Goal: Task Accomplishment & Management: Use online tool/utility

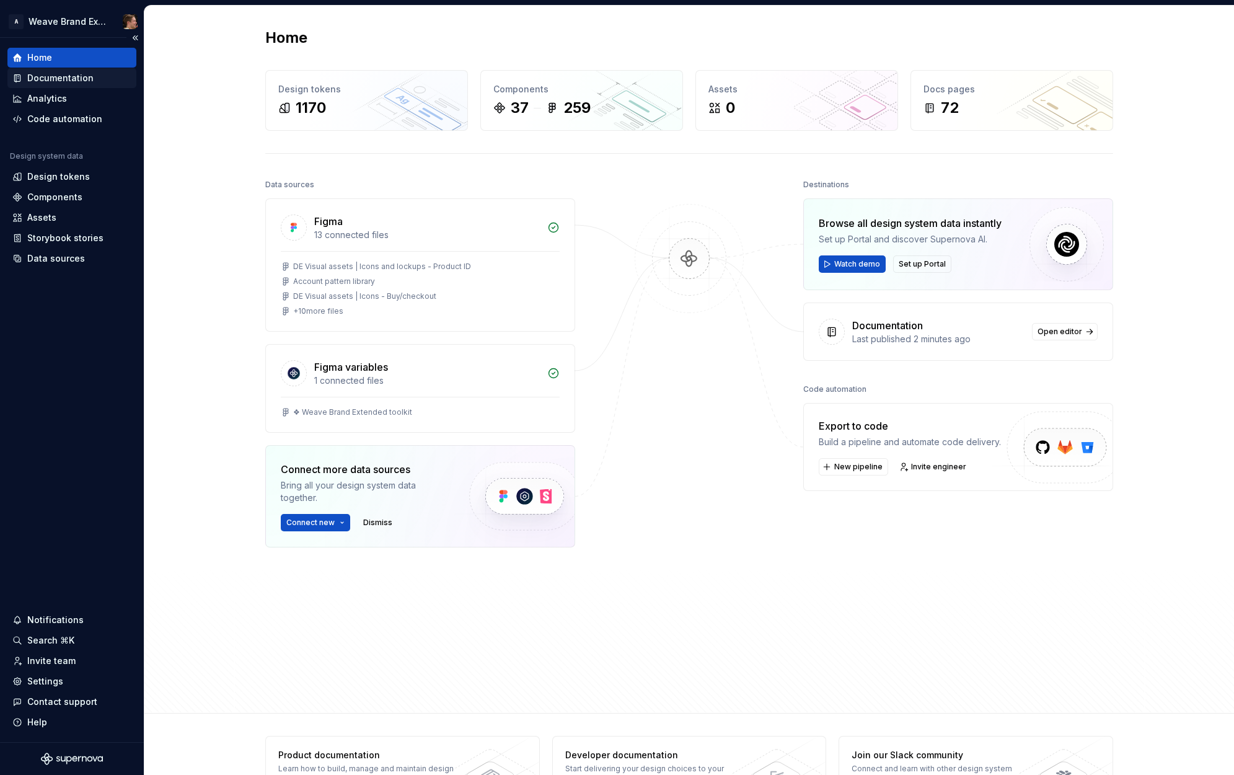
click at [84, 79] on div "Documentation" at bounding box center [60, 78] width 66 height 12
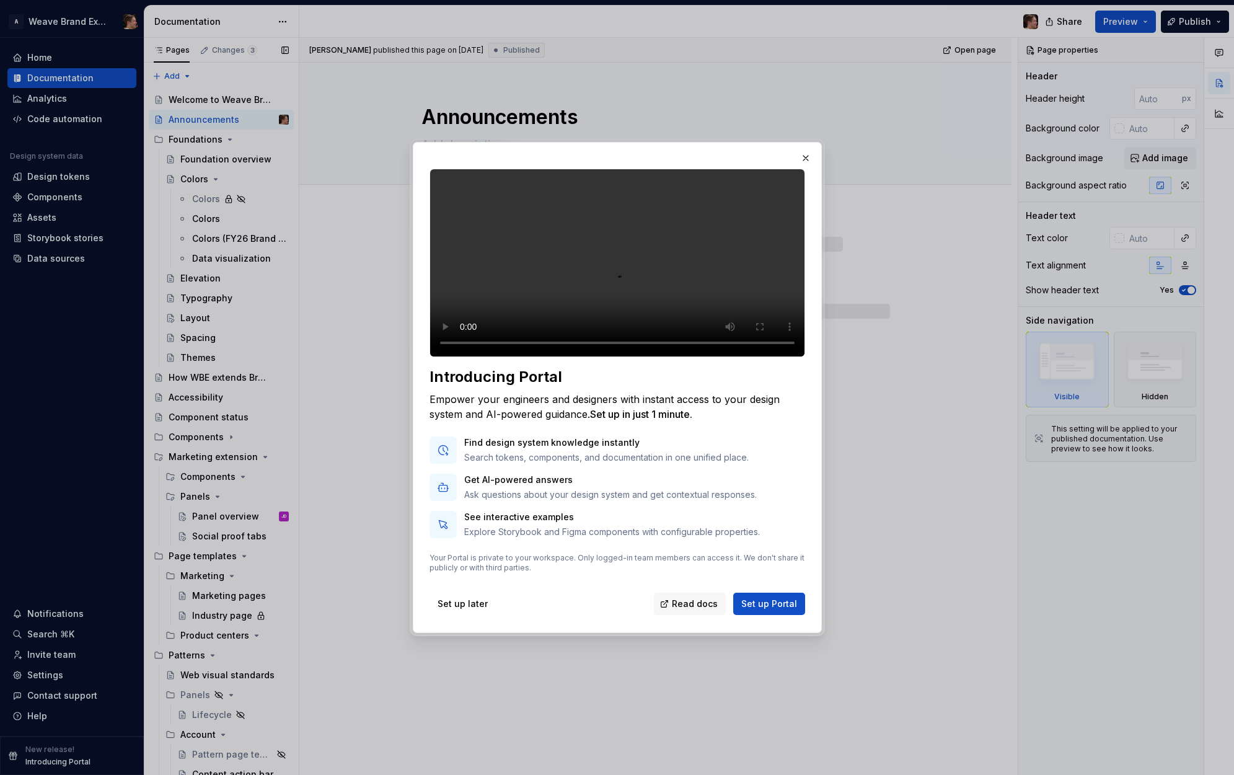
type textarea "*"
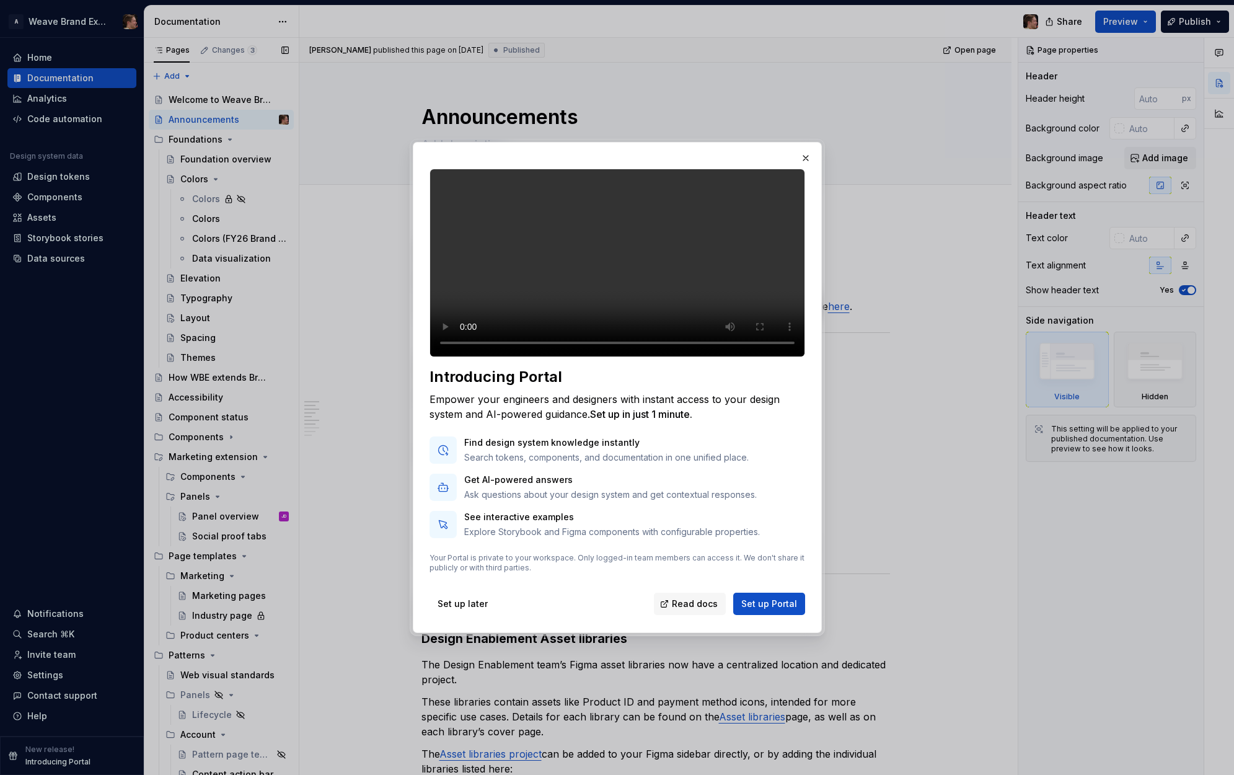
click at [601, 608] on div "Set up later Read docs Set up Portal" at bounding box center [618, 601] width 376 height 27
click at [772, 610] on span "Set up Portal" at bounding box center [769, 604] width 56 height 12
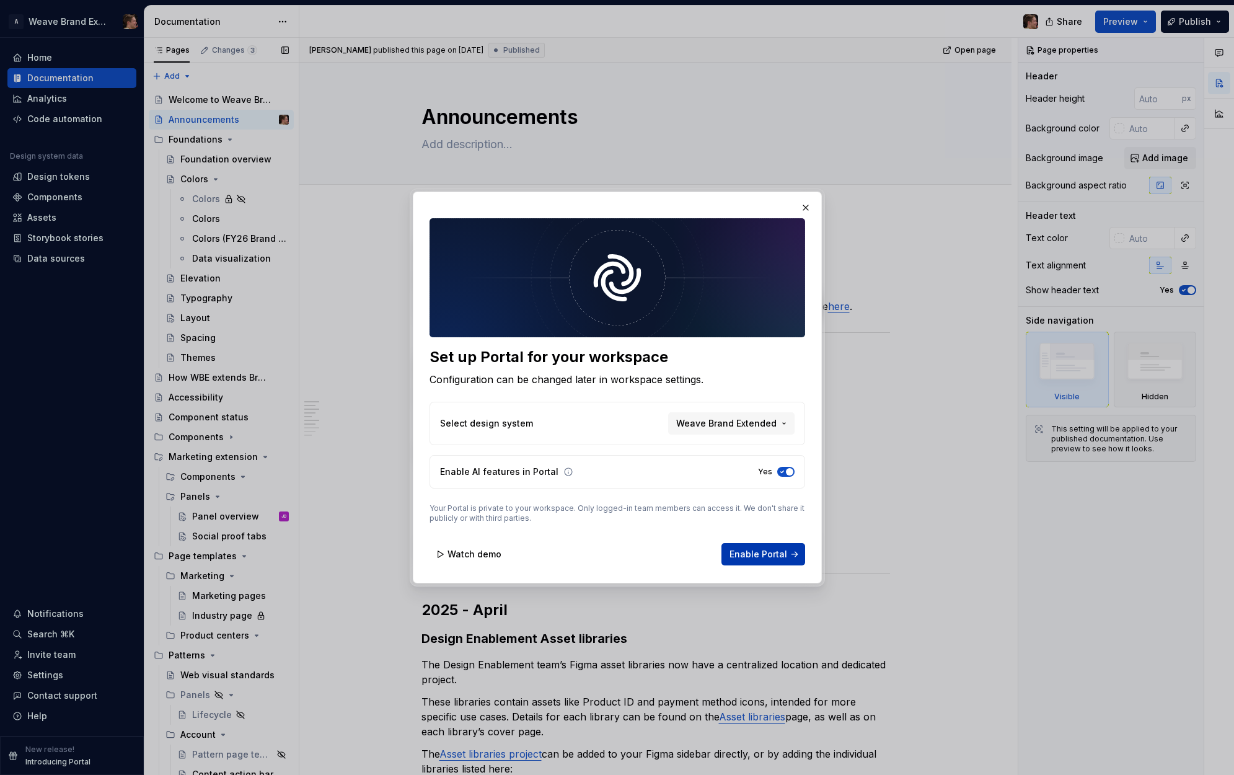
click at [767, 557] on span "Enable Portal" at bounding box center [759, 554] width 58 height 12
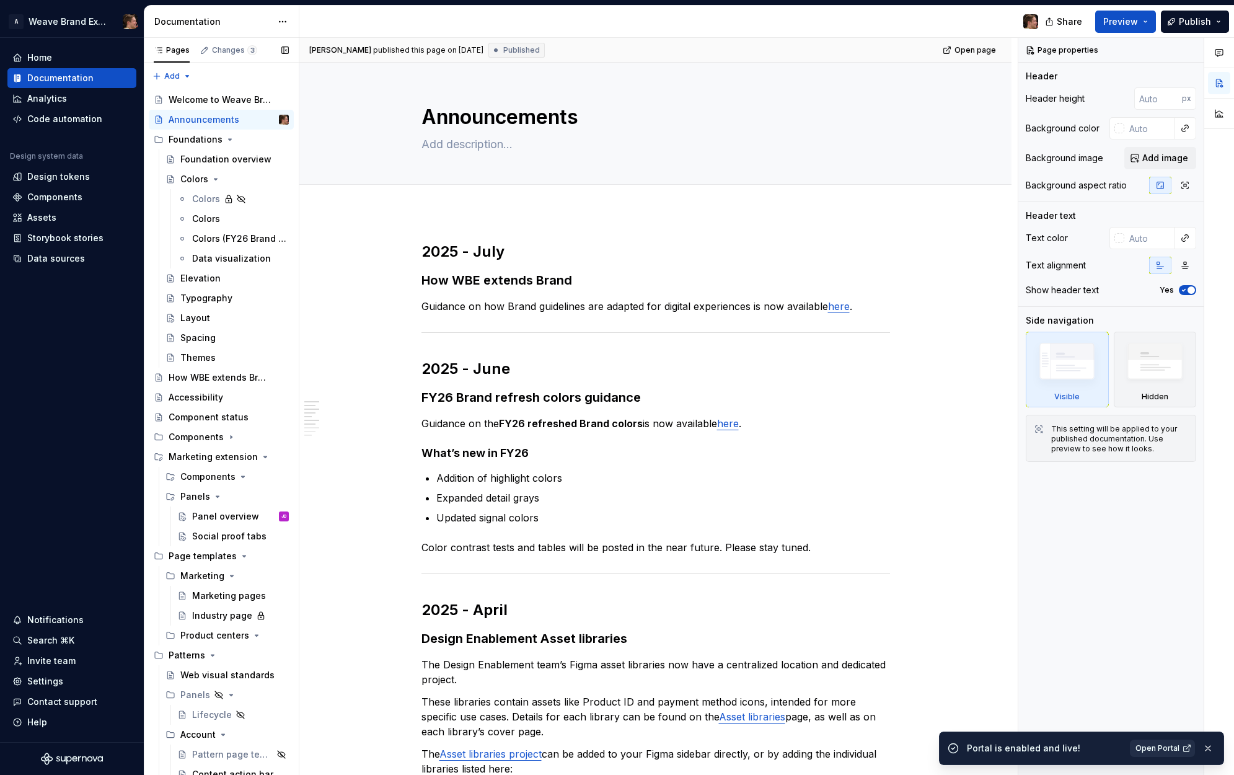
click at [1163, 748] on span "Open Portal" at bounding box center [1158, 748] width 44 height 10
click at [1048, 574] on div "Page properties Header Header height px Background color Background image Add i…" at bounding box center [1110, 407] width 185 height 738
click at [214, 532] on div "Social proof tabs" at bounding box center [229, 536] width 74 height 12
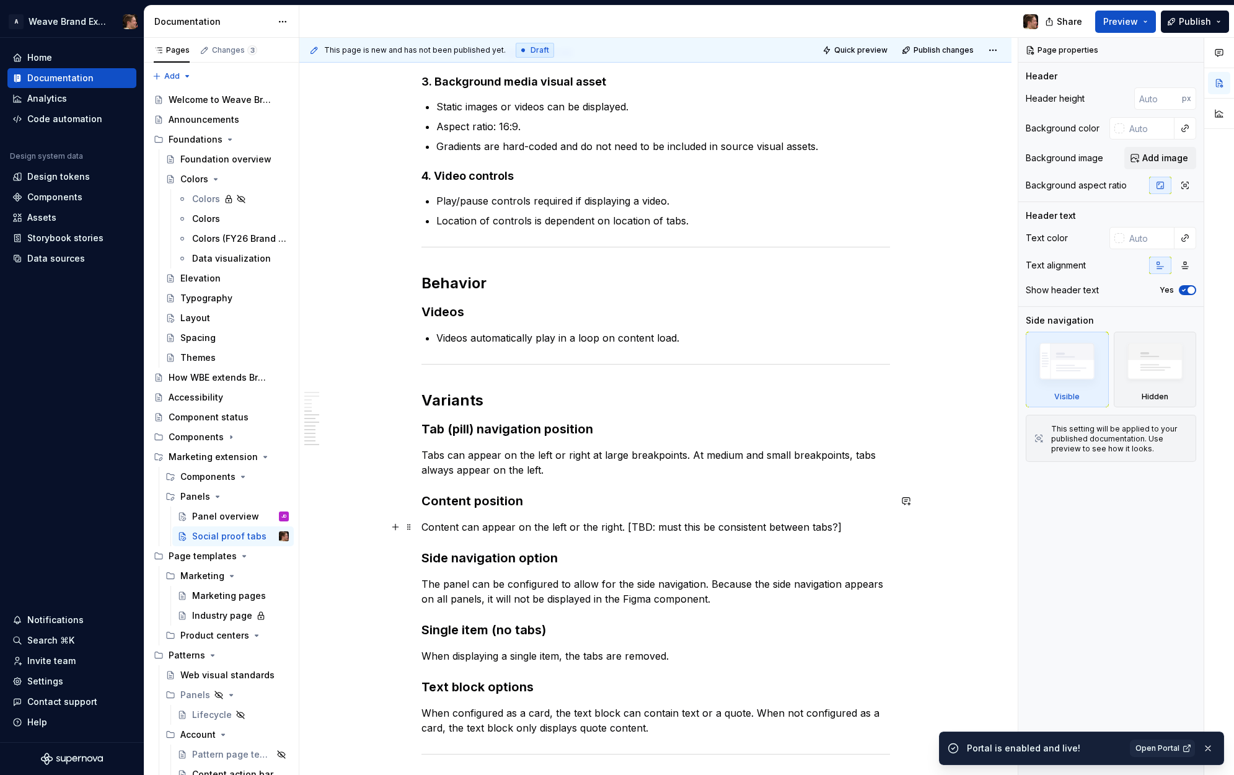
scroll to position [1807, 0]
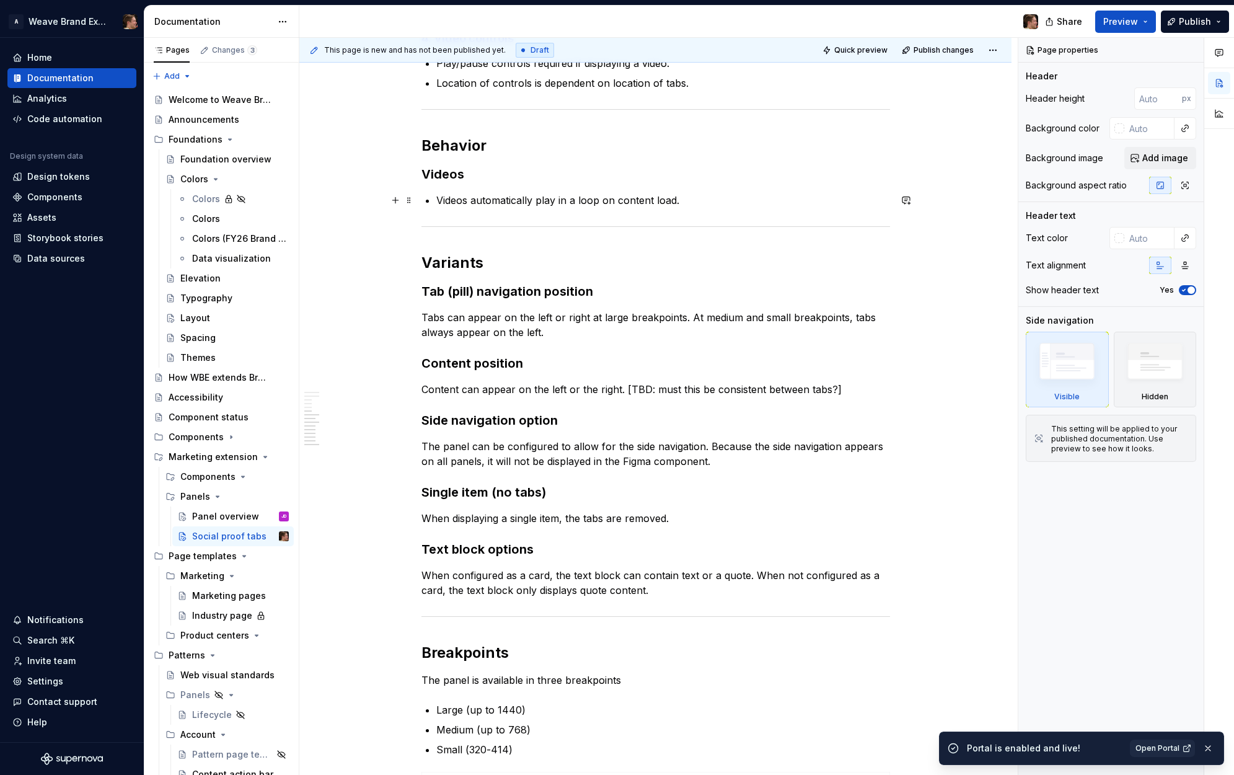
click at [708, 203] on p "Videos automatically play in a loop on content load." at bounding box center [663, 200] width 454 height 15
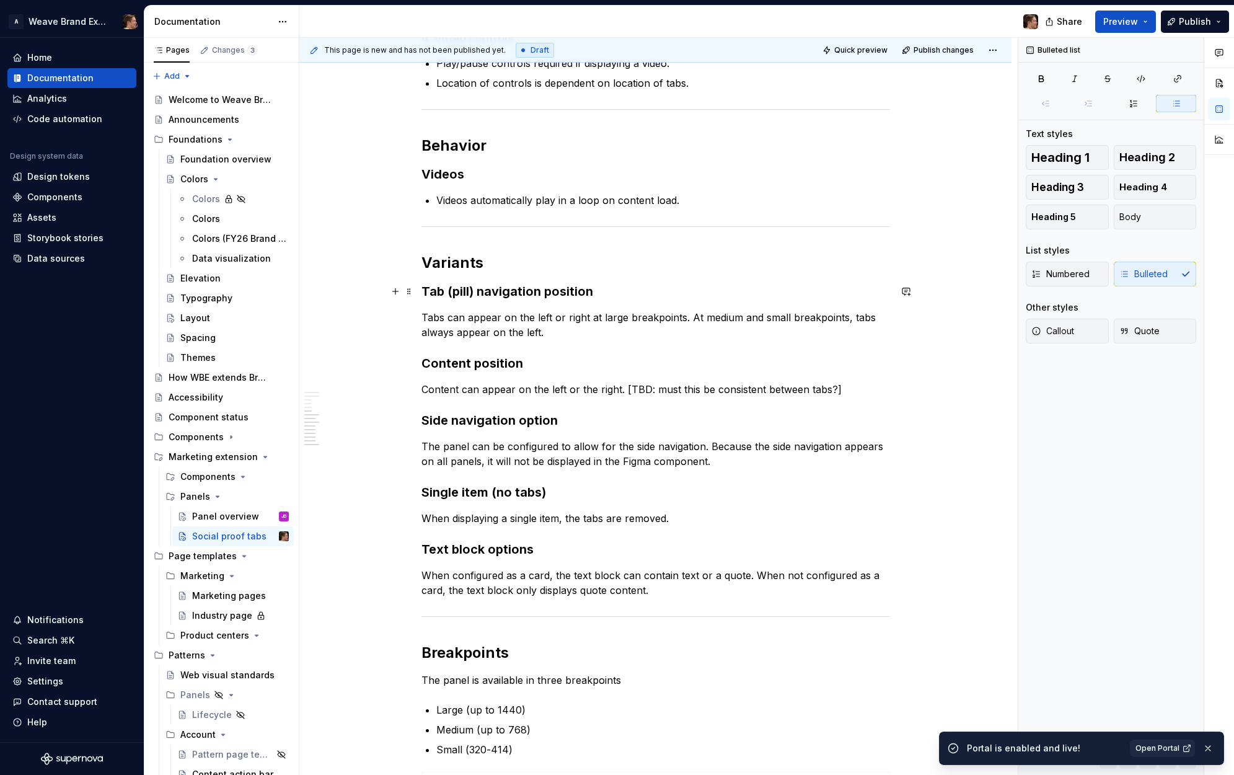
click at [646, 294] on h3 "Tab (pill) navigation position" at bounding box center [655, 291] width 469 height 17
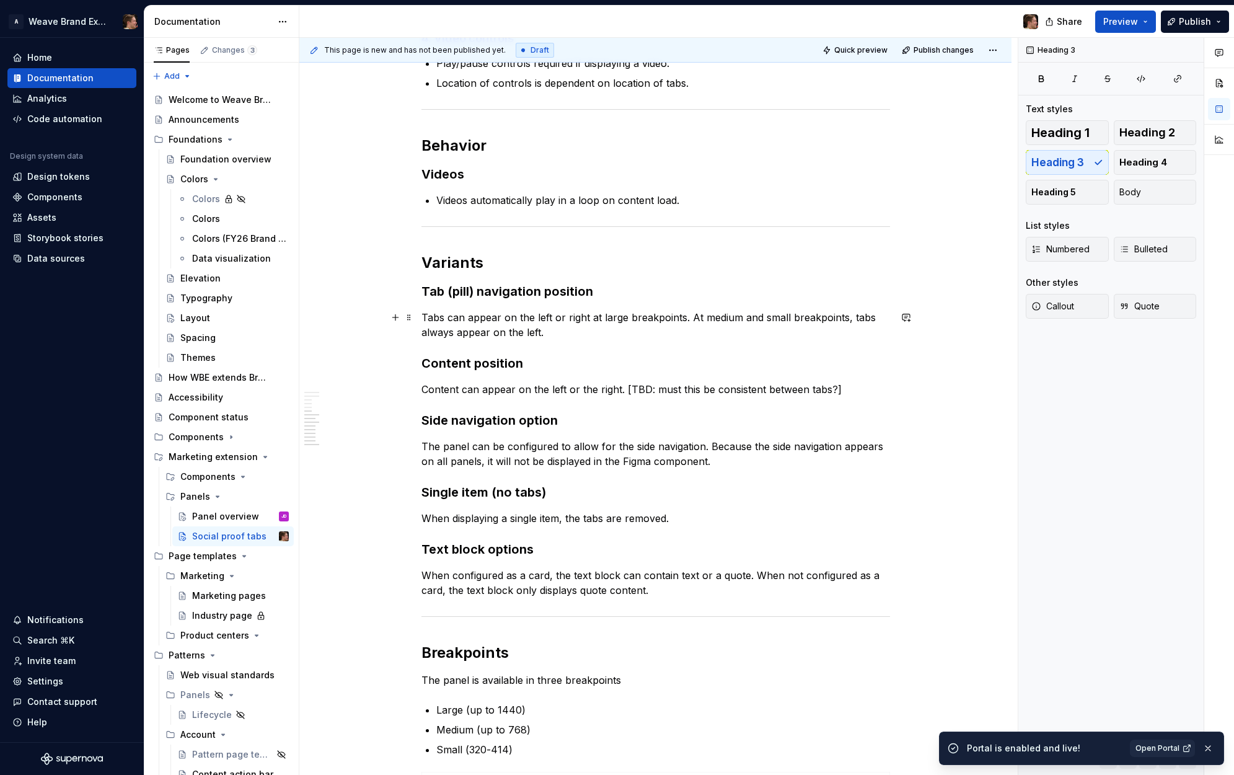
click at [615, 330] on p "Tabs can appear on the left or right at large breakpoints. At medium and small …" at bounding box center [655, 325] width 469 height 30
click at [548, 319] on p "Tabs can appear on the left or right at large breakpoints. At medium and small …" at bounding box center [655, 325] width 469 height 30
click at [580, 334] on p "Tabs can appear on the left or right at large breakpoints. At medium and small …" at bounding box center [655, 325] width 469 height 30
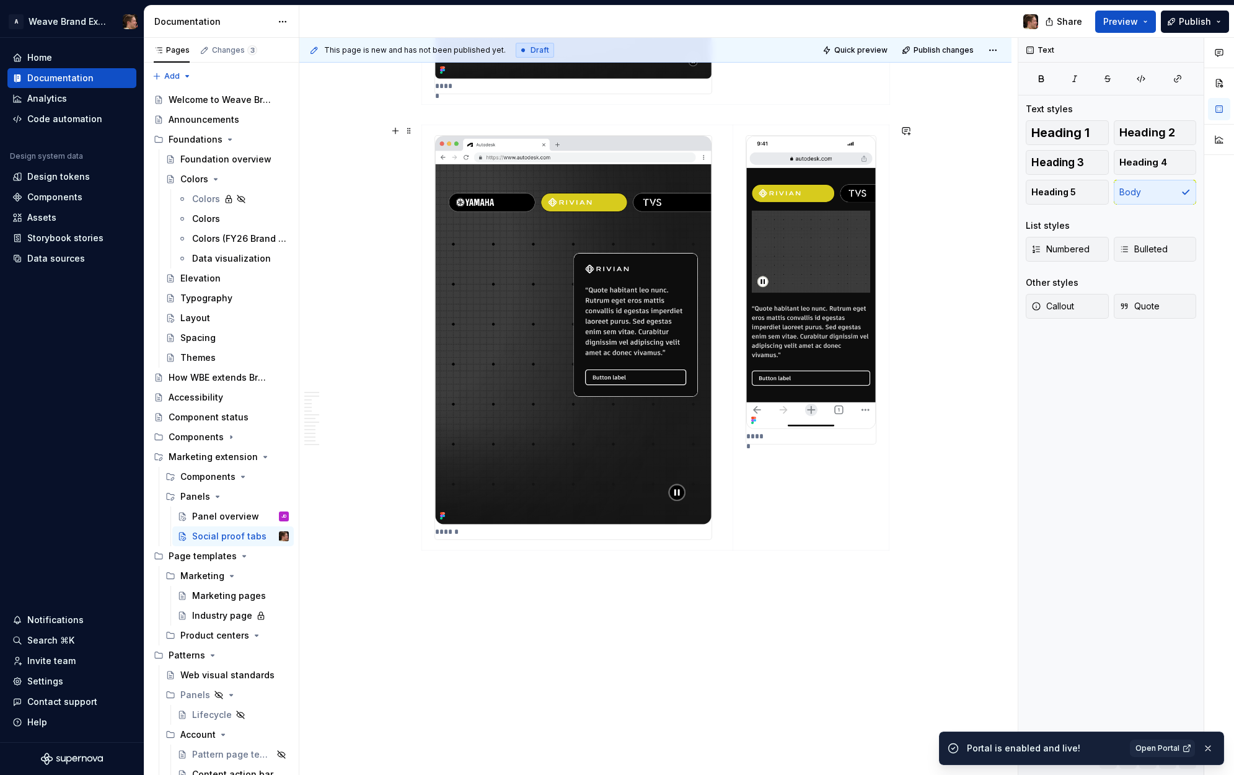
scroll to position [2746, 0]
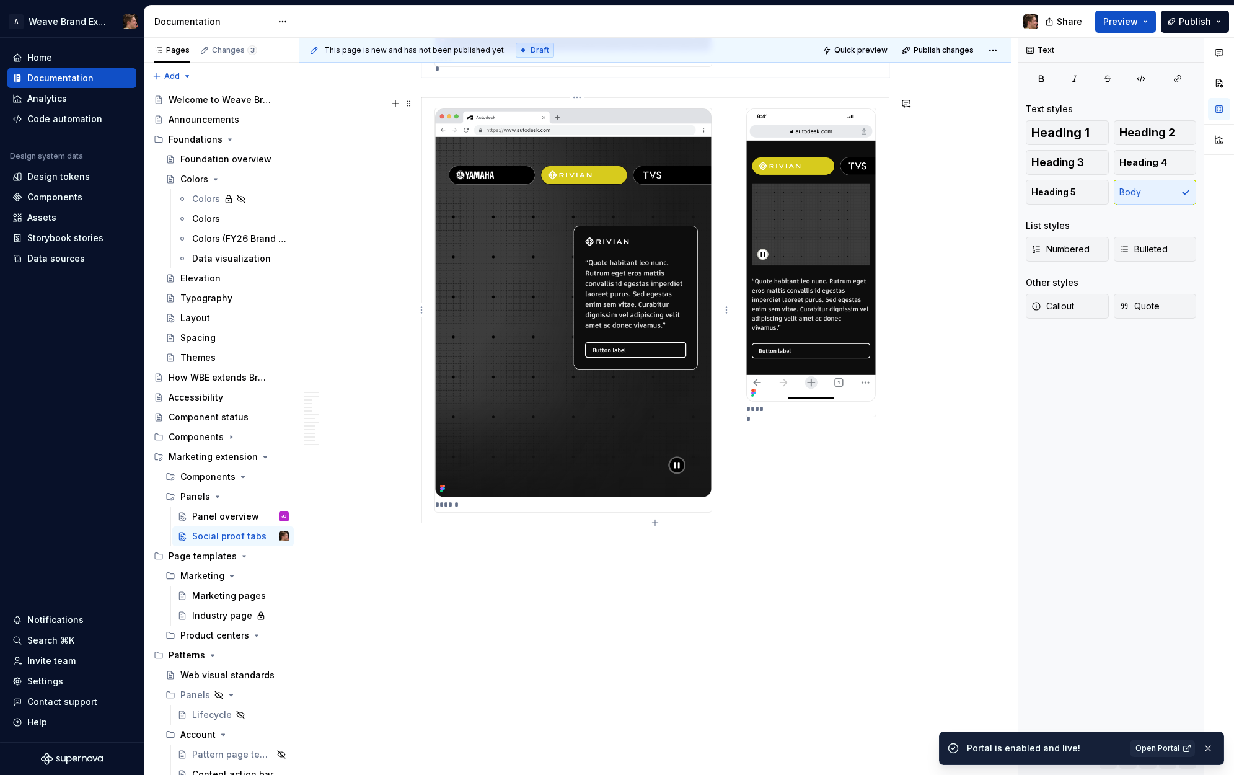
click at [612, 315] on img at bounding box center [573, 302] width 276 height 389
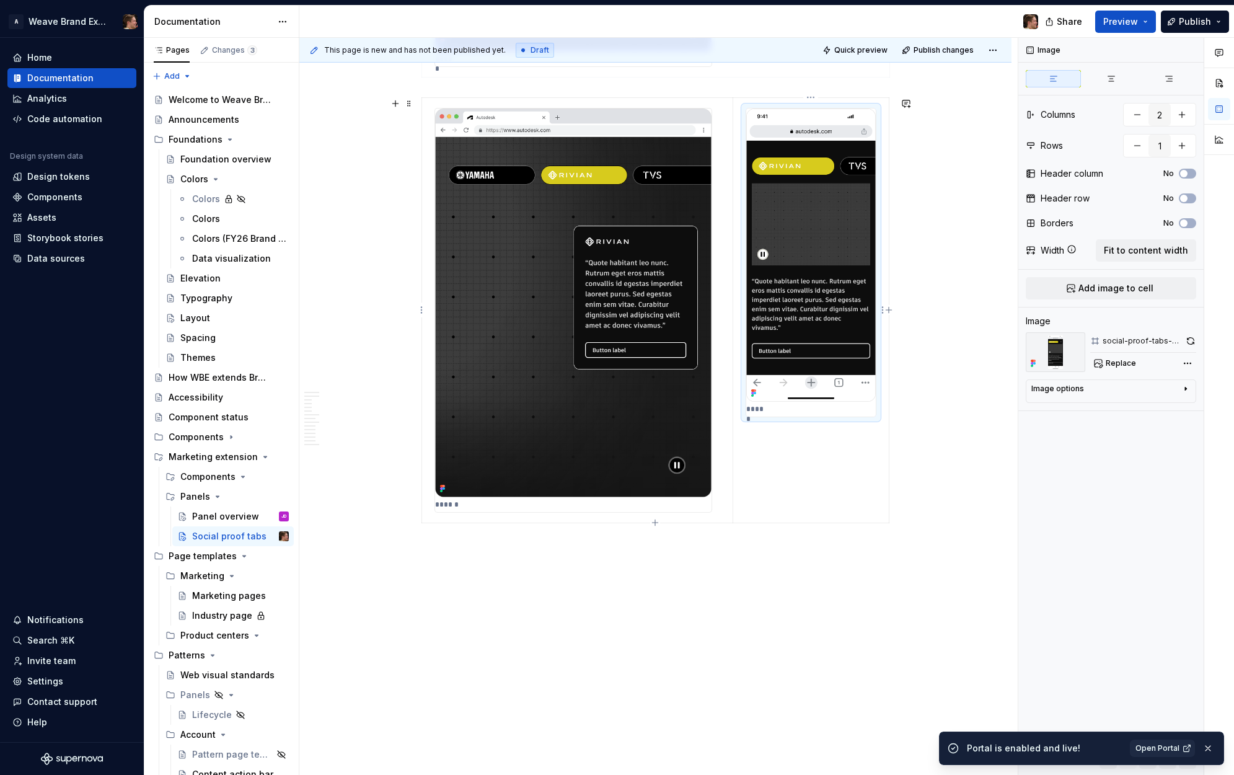
click at [790, 291] on img at bounding box center [811, 255] width 130 height 294
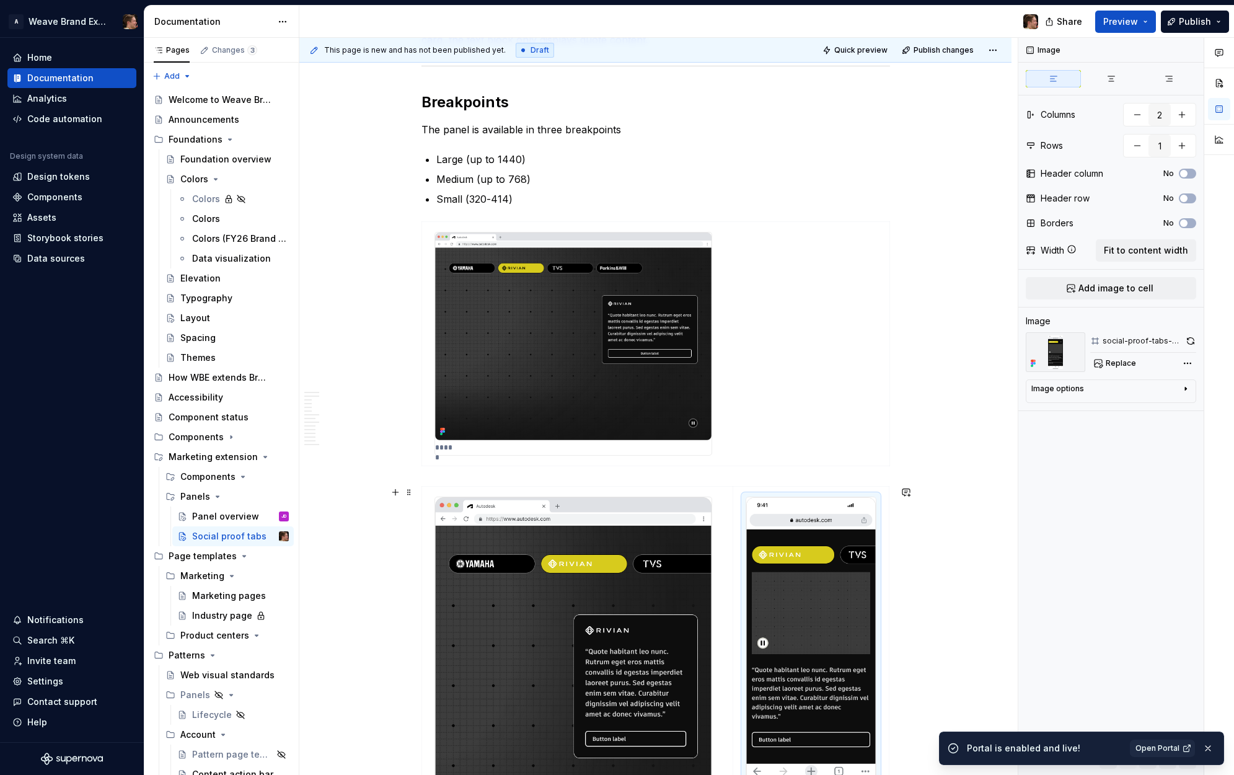
scroll to position [2342, 0]
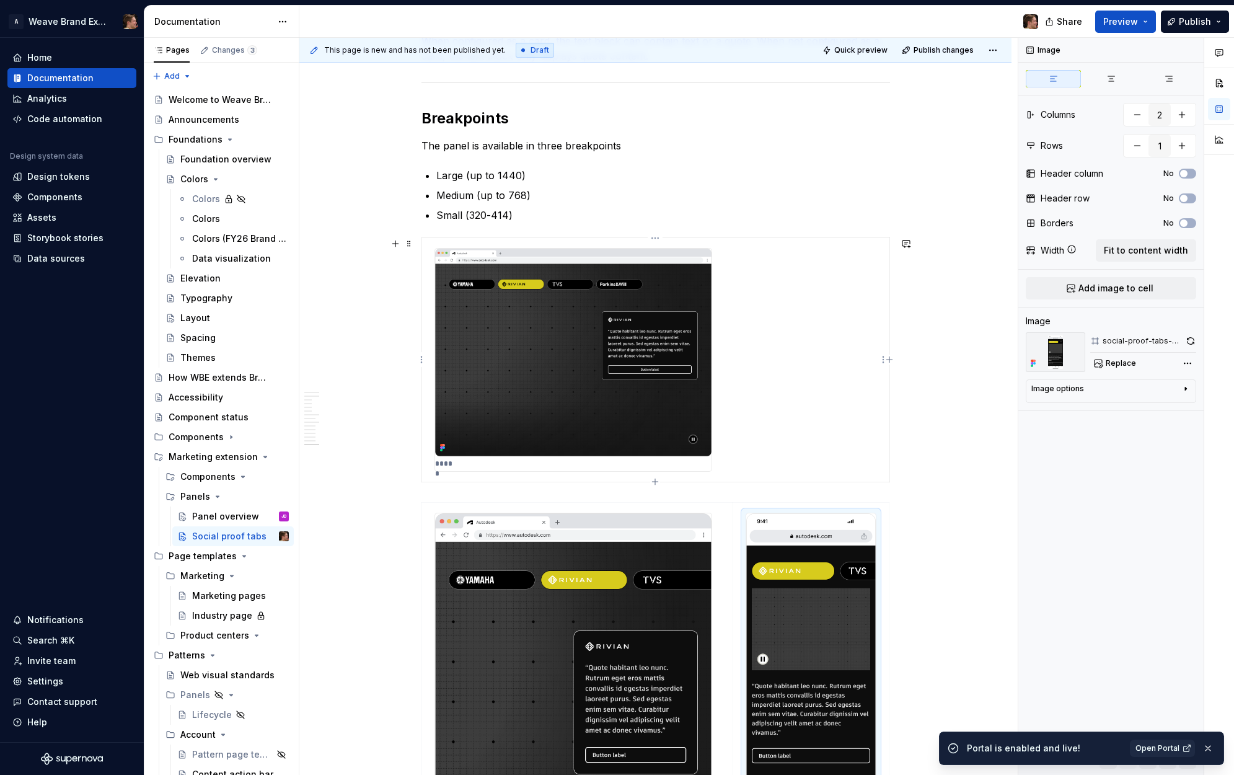
type textarea "*"
type input "1"
click at [642, 306] on img at bounding box center [573, 353] width 276 height 208
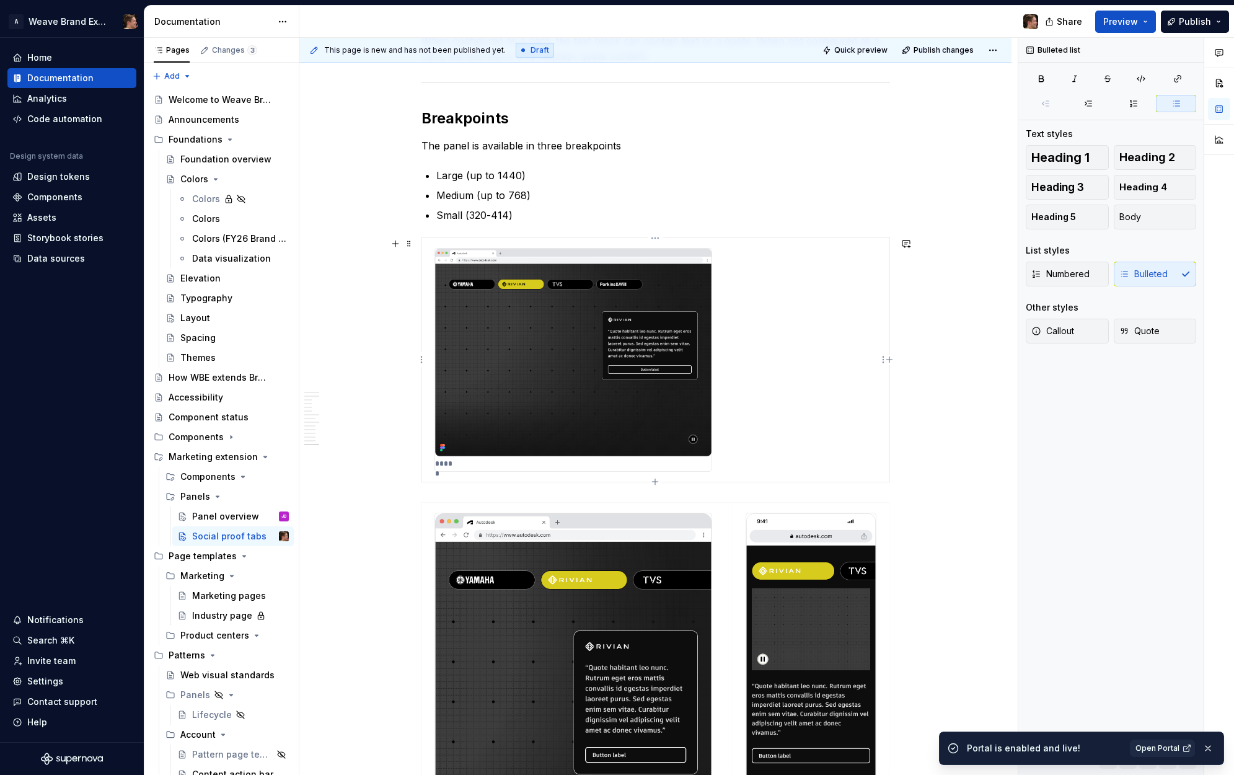
click at [606, 576] on img at bounding box center [573, 707] width 276 height 389
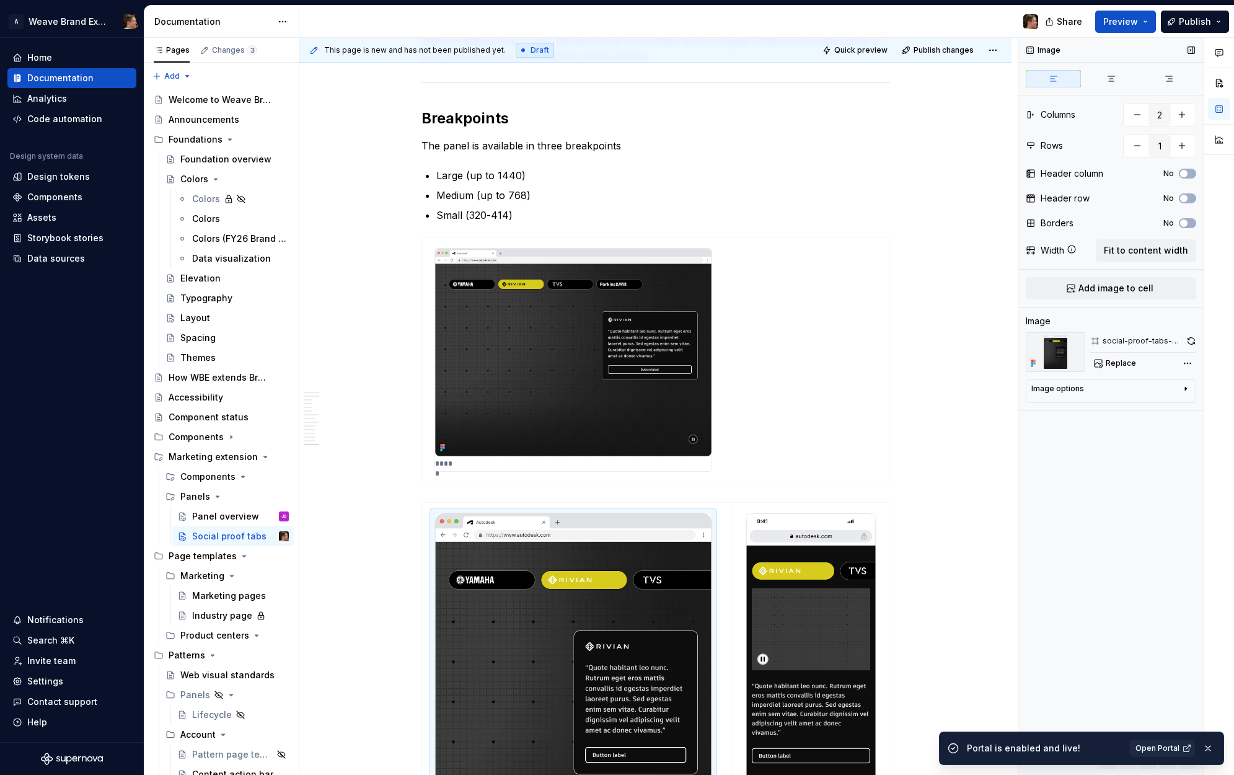
click at [1065, 524] on div "Image Columns 2 Rows 1 Header column No Header row No Borders No Width Fit to c…" at bounding box center [1110, 407] width 185 height 738
type textarea "*"
click at [900, 508] on button "button" at bounding box center [905, 508] width 17 height 17
click at [831, 532] on p "**********" at bounding box center [815, 530] width 182 height 13
click at [899, 560] on icon "Send" at bounding box center [900, 561] width 12 height 12
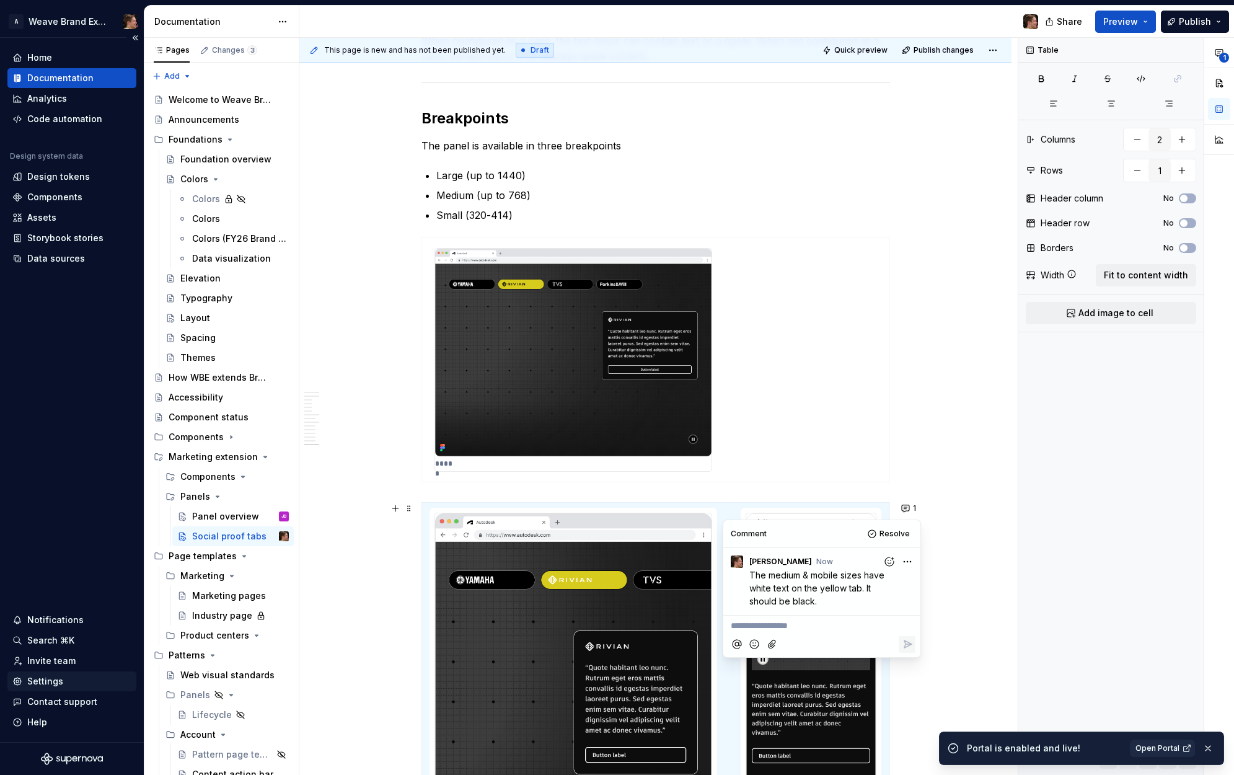
click at [61, 690] on div "Settings" at bounding box center [71, 681] width 129 height 20
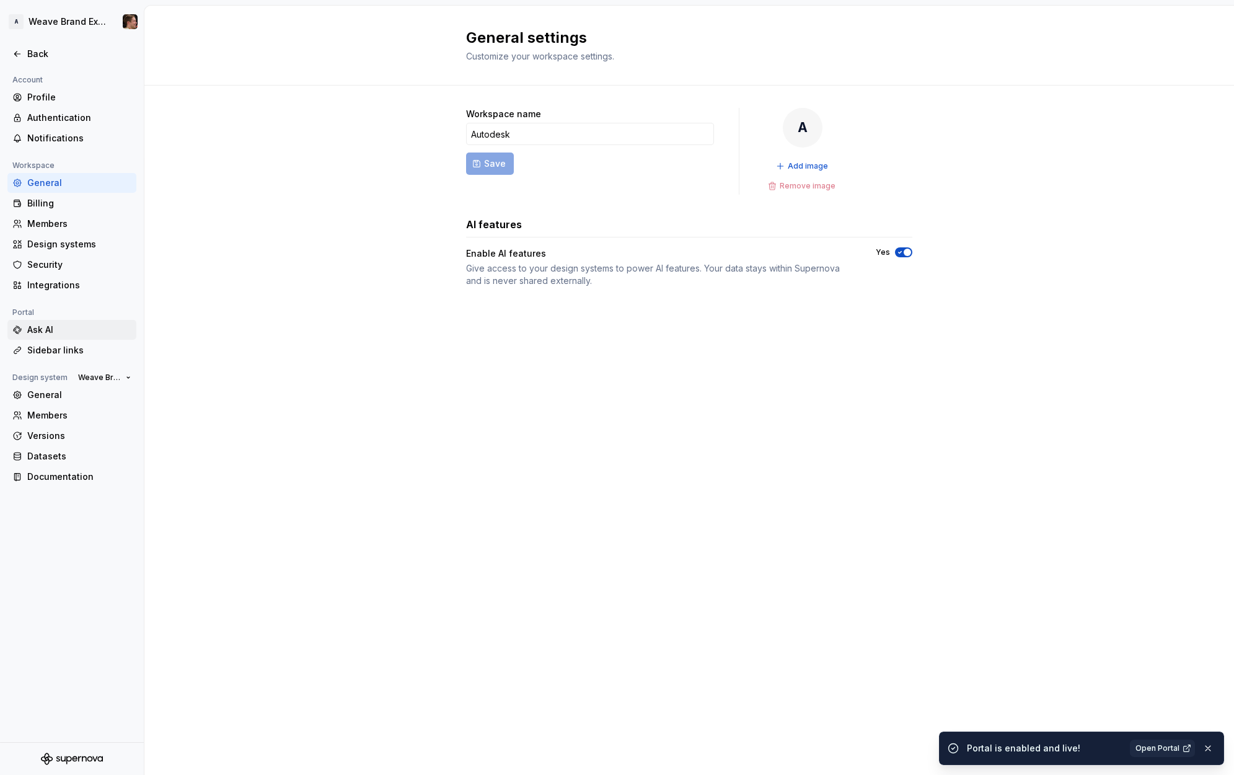
click at [53, 334] on div "Ask AI" at bounding box center [79, 330] width 104 height 12
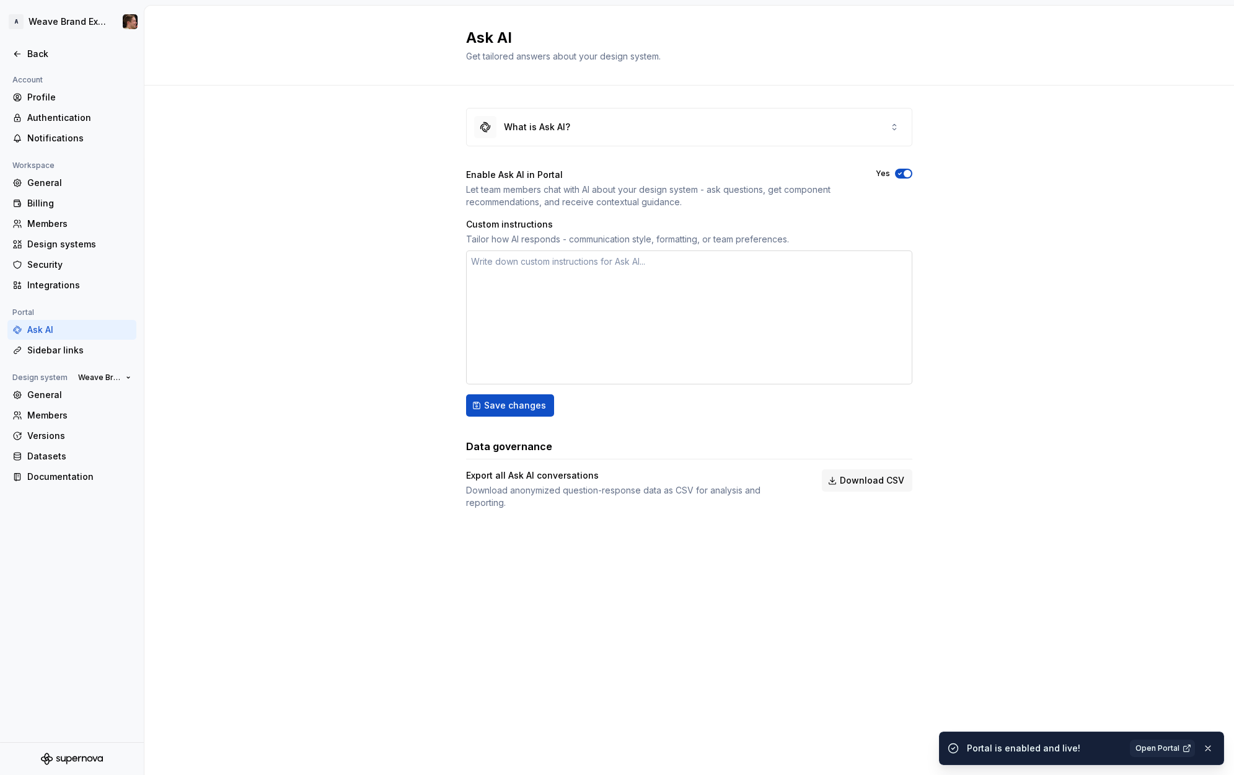
click at [519, 320] on textarea at bounding box center [689, 317] width 446 height 134
click at [45, 52] on div "Back" at bounding box center [79, 54] width 104 height 12
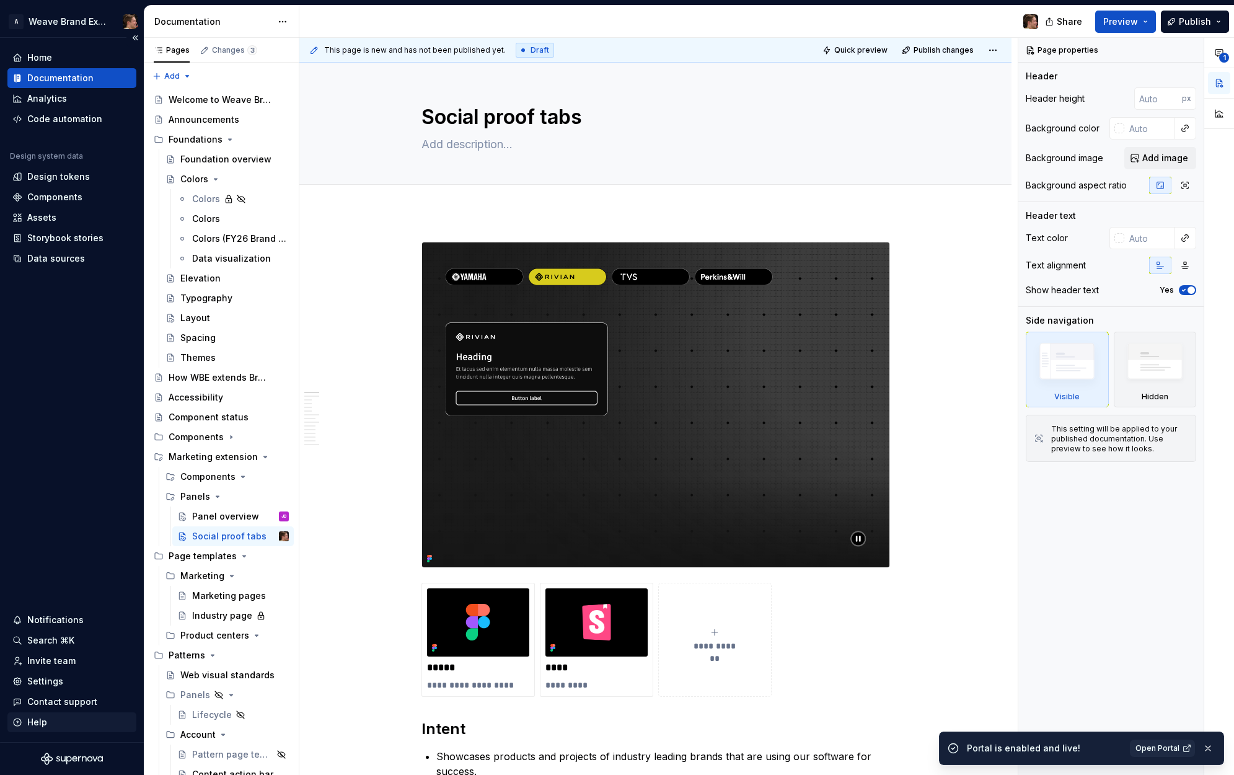
click at [62, 720] on div "Help" at bounding box center [71, 722] width 119 height 12
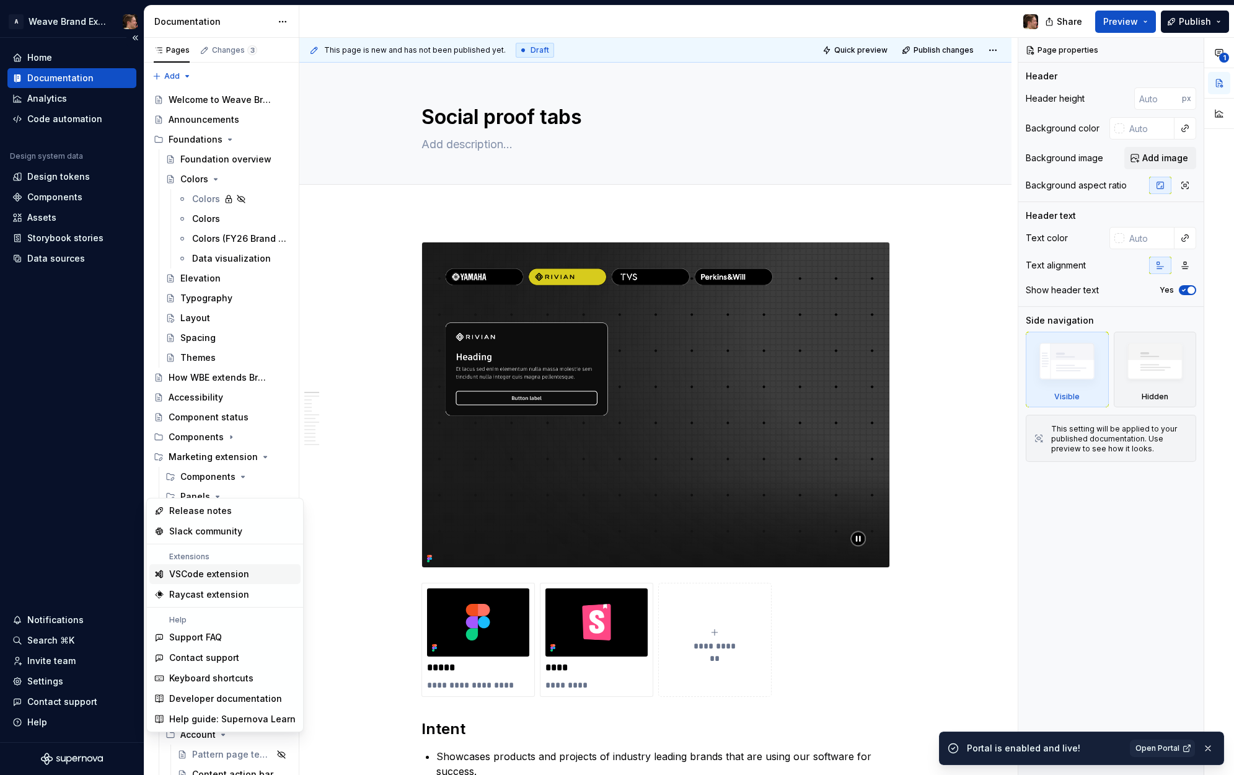
click at [54, 526] on div "Home Documentation Analytics Code automation Design system data Design tokens C…" at bounding box center [72, 390] width 144 height 704
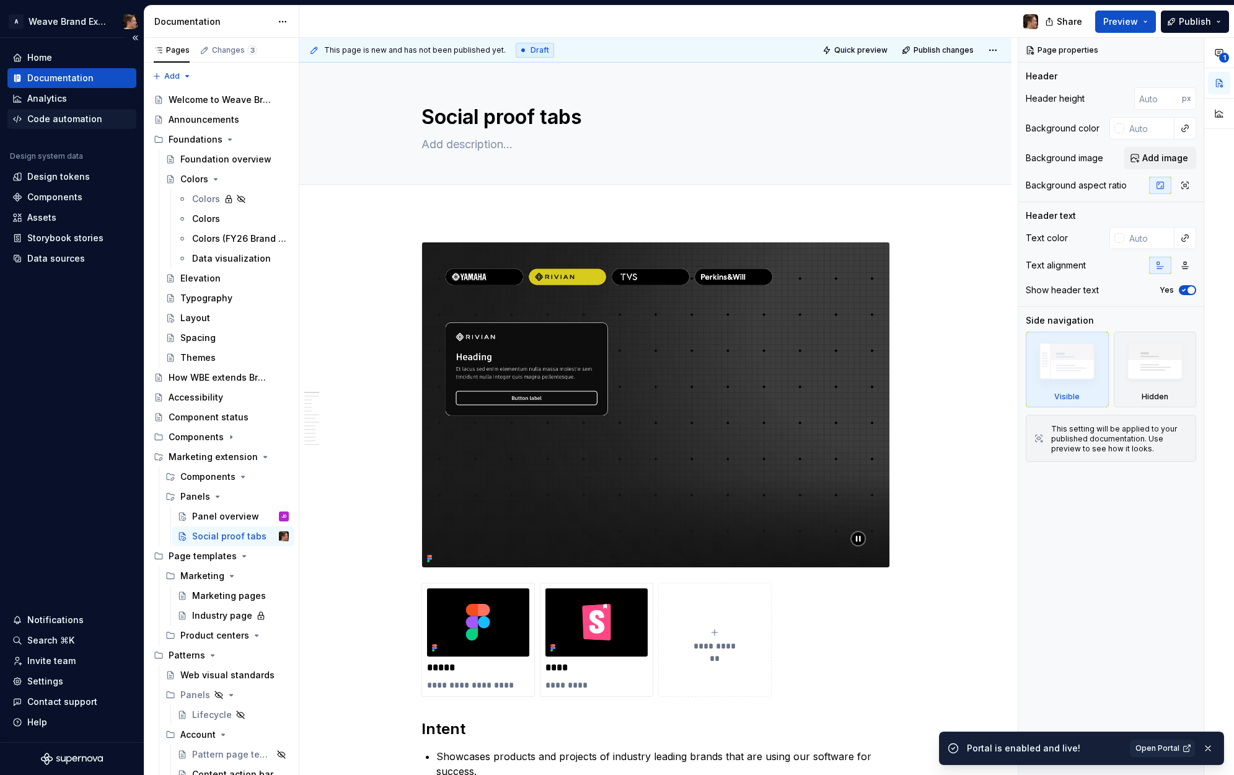
type textarea "*"
click at [77, 235] on div "Storybook stories" at bounding box center [65, 238] width 76 height 12
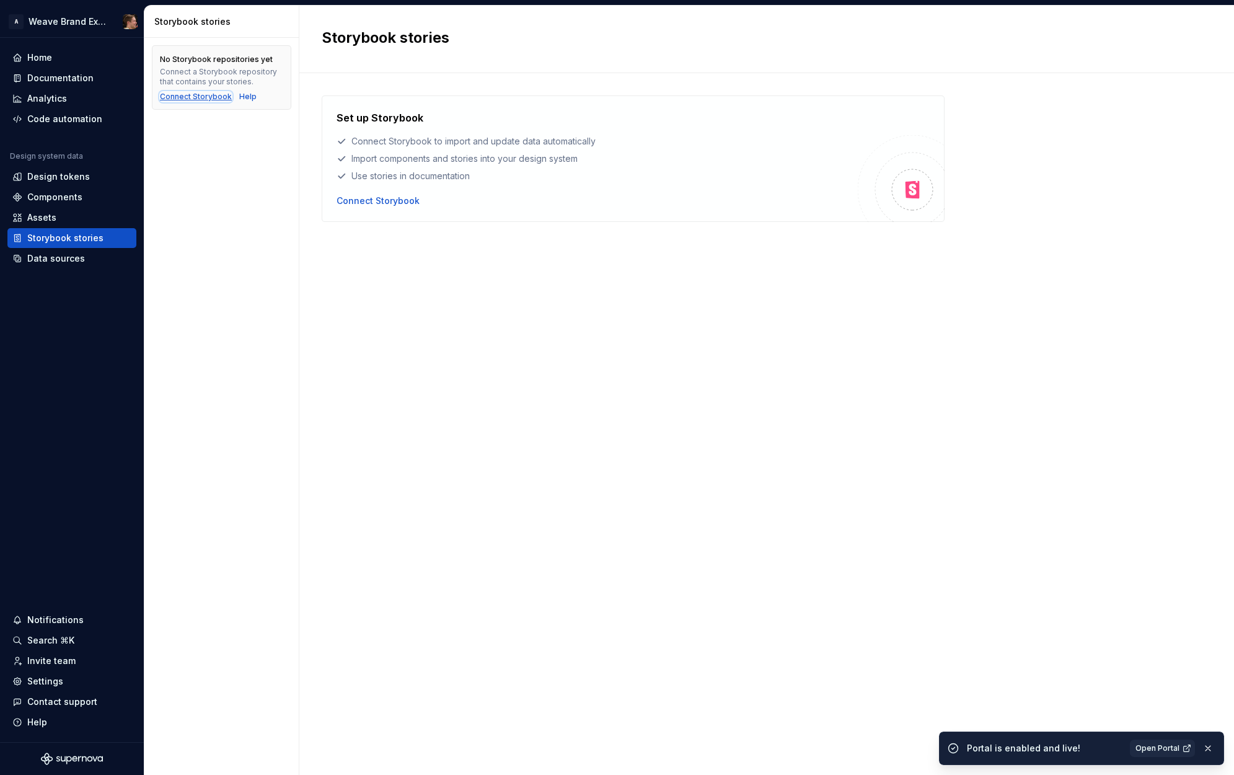
click at [210, 94] on div "Connect Storybook" at bounding box center [196, 97] width 72 height 10
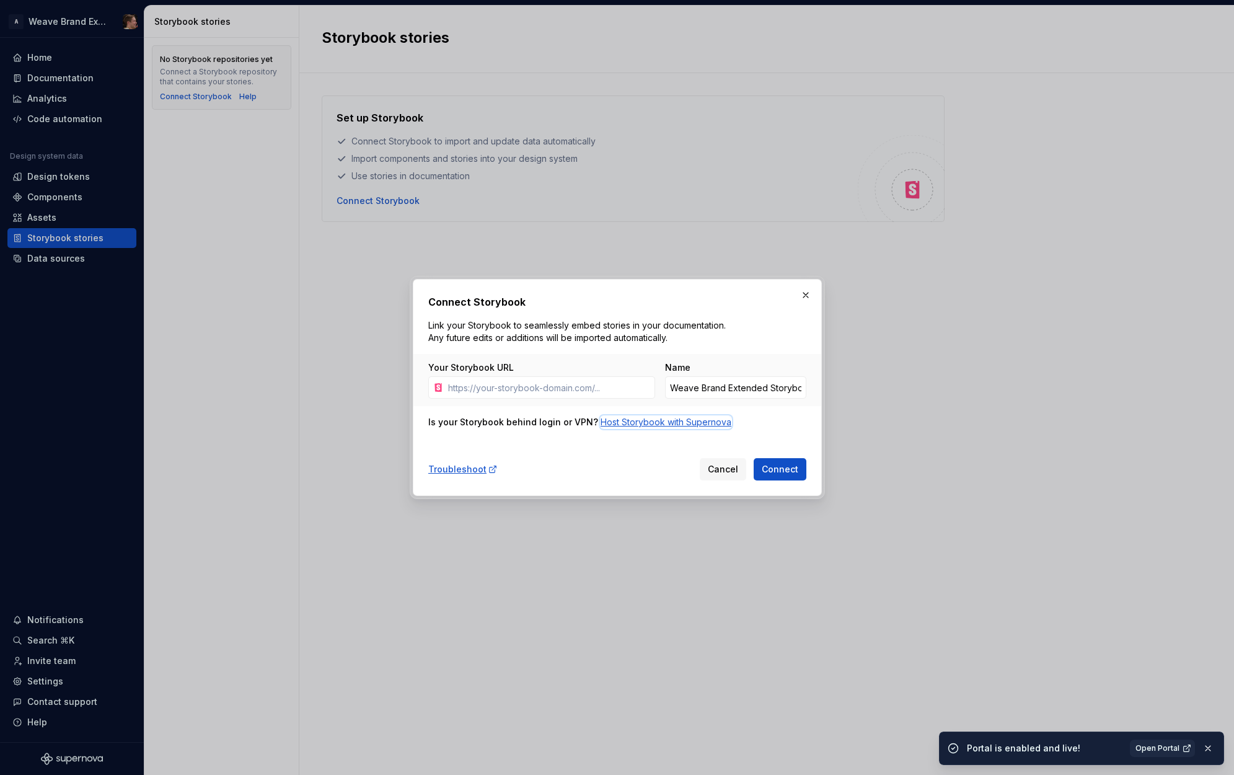
click at [625, 425] on div "Host Storybook with Supernova" at bounding box center [666, 422] width 131 height 12
click at [775, 391] on input "Weave Brand Extended Storybook" at bounding box center [735, 387] width 141 height 22
click at [745, 390] on input "Weave Brand Extended Storybook" at bounding box center [735, 387] width 141 height 22
click at [603, 383] on input "Your Storybook URL" at bounding box center [549, 387] width 212 height 22
